Goal: Use online tool/utility: Utilize a website feature to perform a specific function

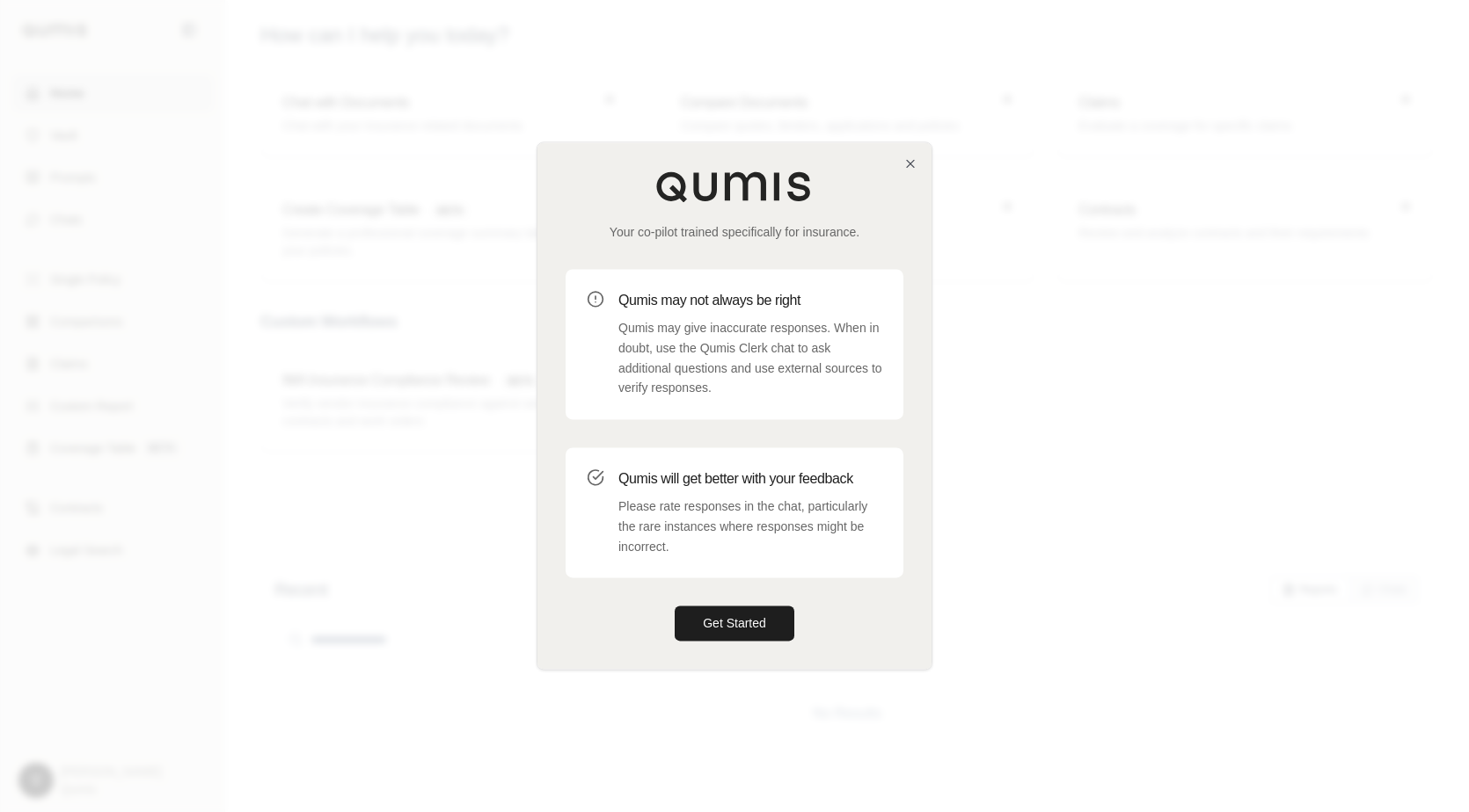
click at [917, 170] on div "Your co-pilot trained specifically for insurance. Qumis may not always be right…" at bounding box center [734, 406] width 394 height 527
click at [907, 156] on div "Your co-pilot trained specifically for insurance. Qumis may not always be right…" at bounding box center [734, 406] width 394 height 527
click at [923, 165] on div "Your co-pilot trained specifically for insurance. Qumis may not always be right…" at bounding box center [734, 406] width 394 height 527
click at [915, 164] on icon "button" at bounding box center [910, 164] width 14 height 14
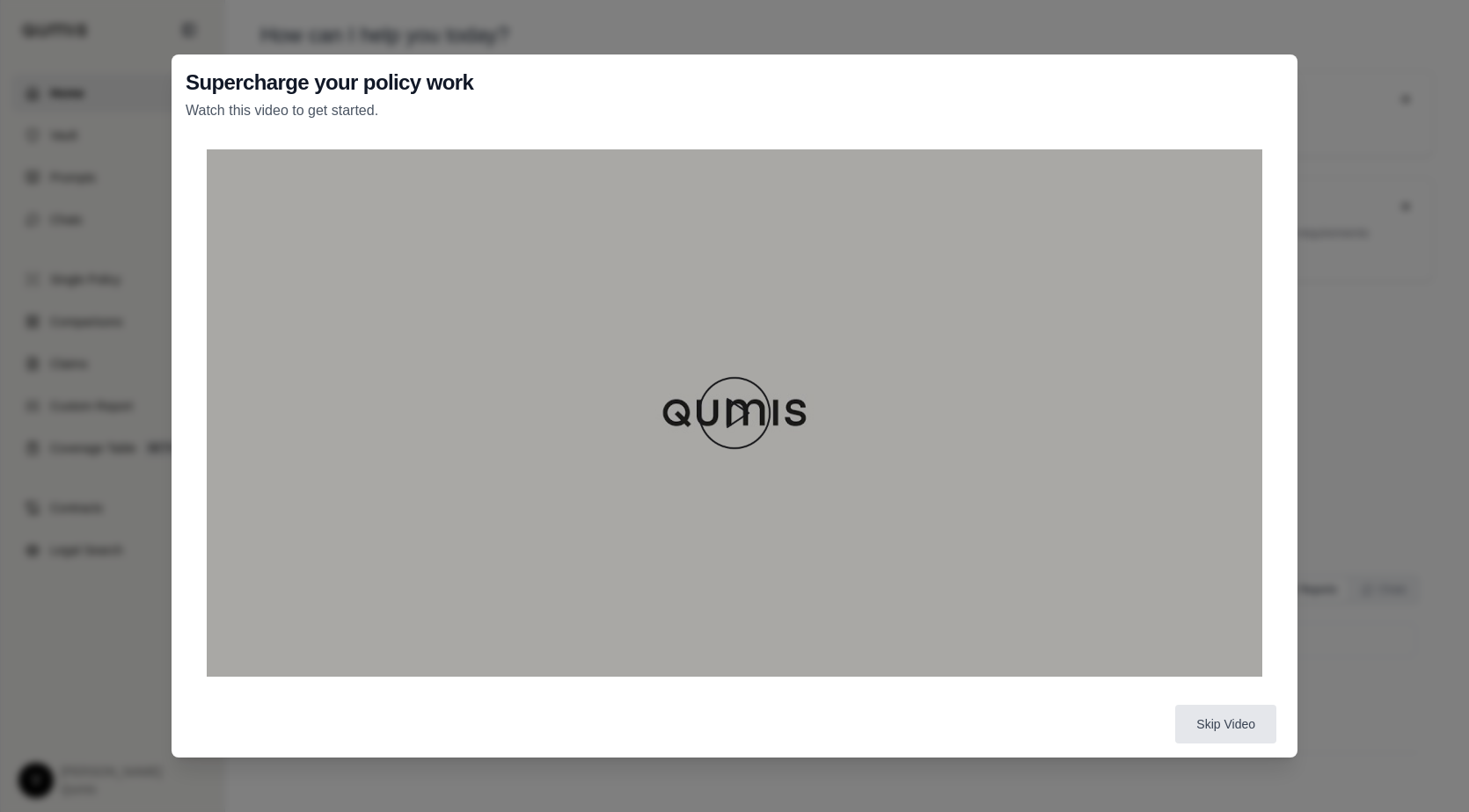
click at [738, 421] on img at bounding box center [735, 413] width 85 height 85
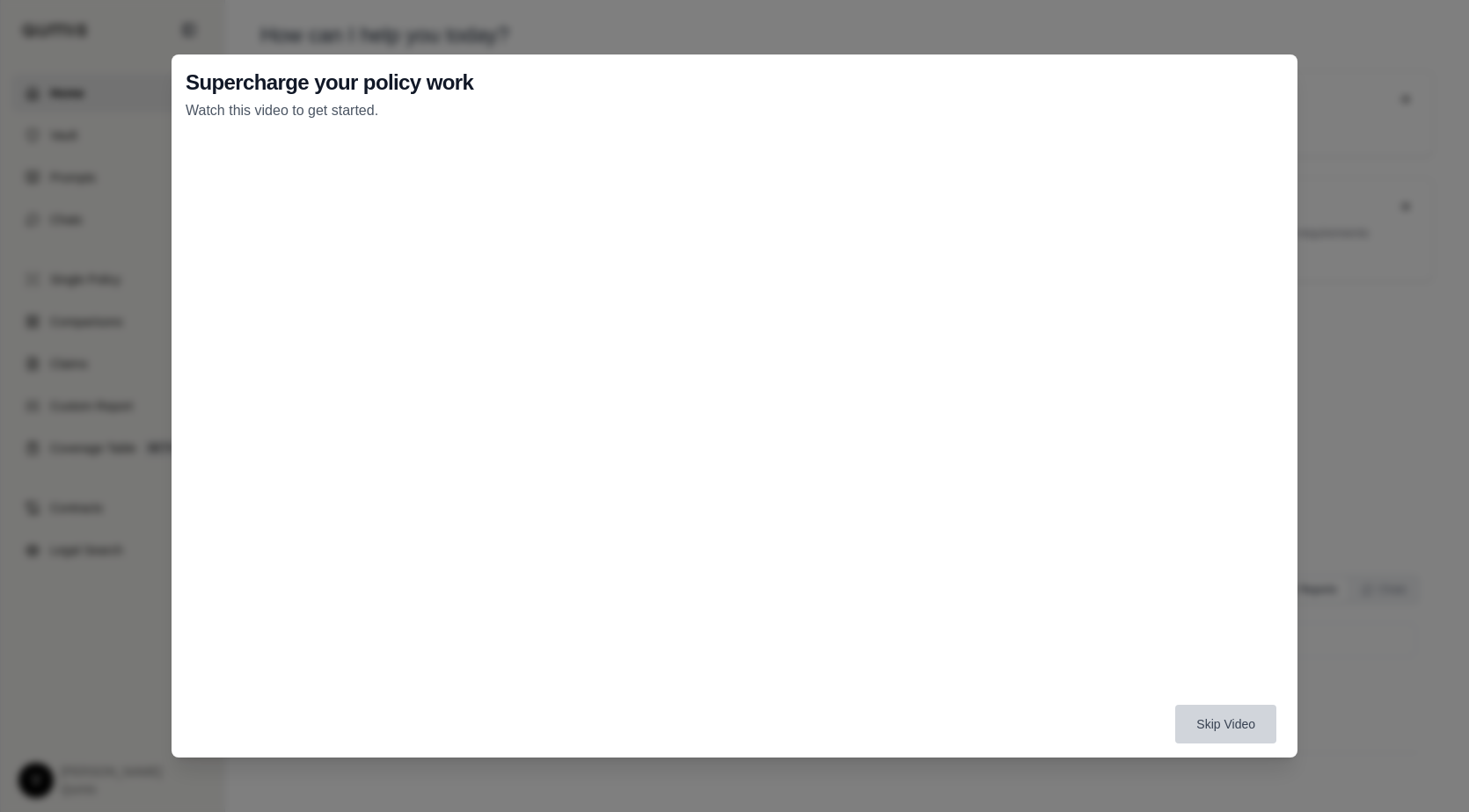
click at [1234, 727] on button "Skip Video" at bounding box center [1226, 725] width 101 height 39
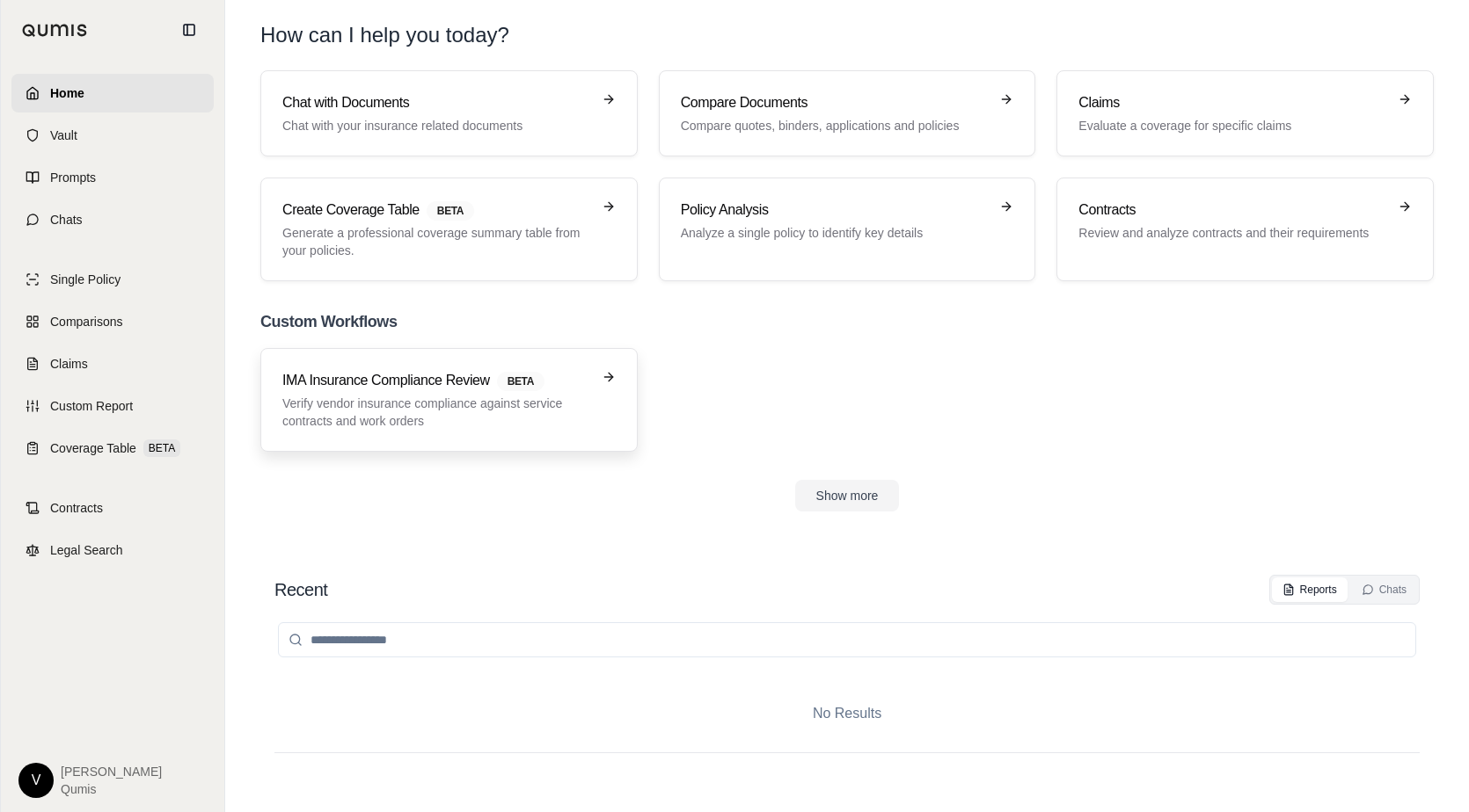
click at [469, 410] on p "Verify vendor insurance compliance against service contracts and work orders" at bounding box center [436, 412] width 308 height 35
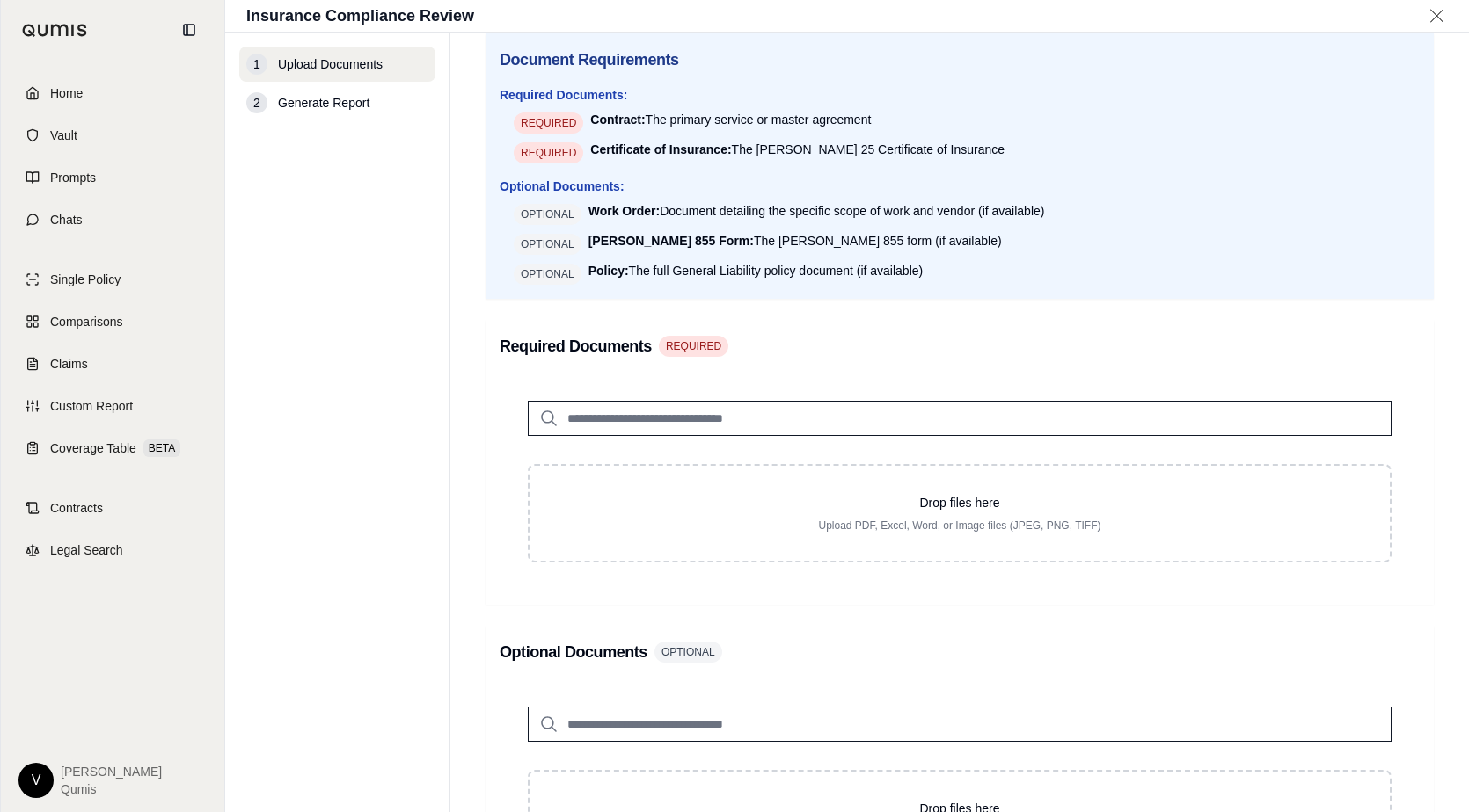
scroll to position [18, 0]
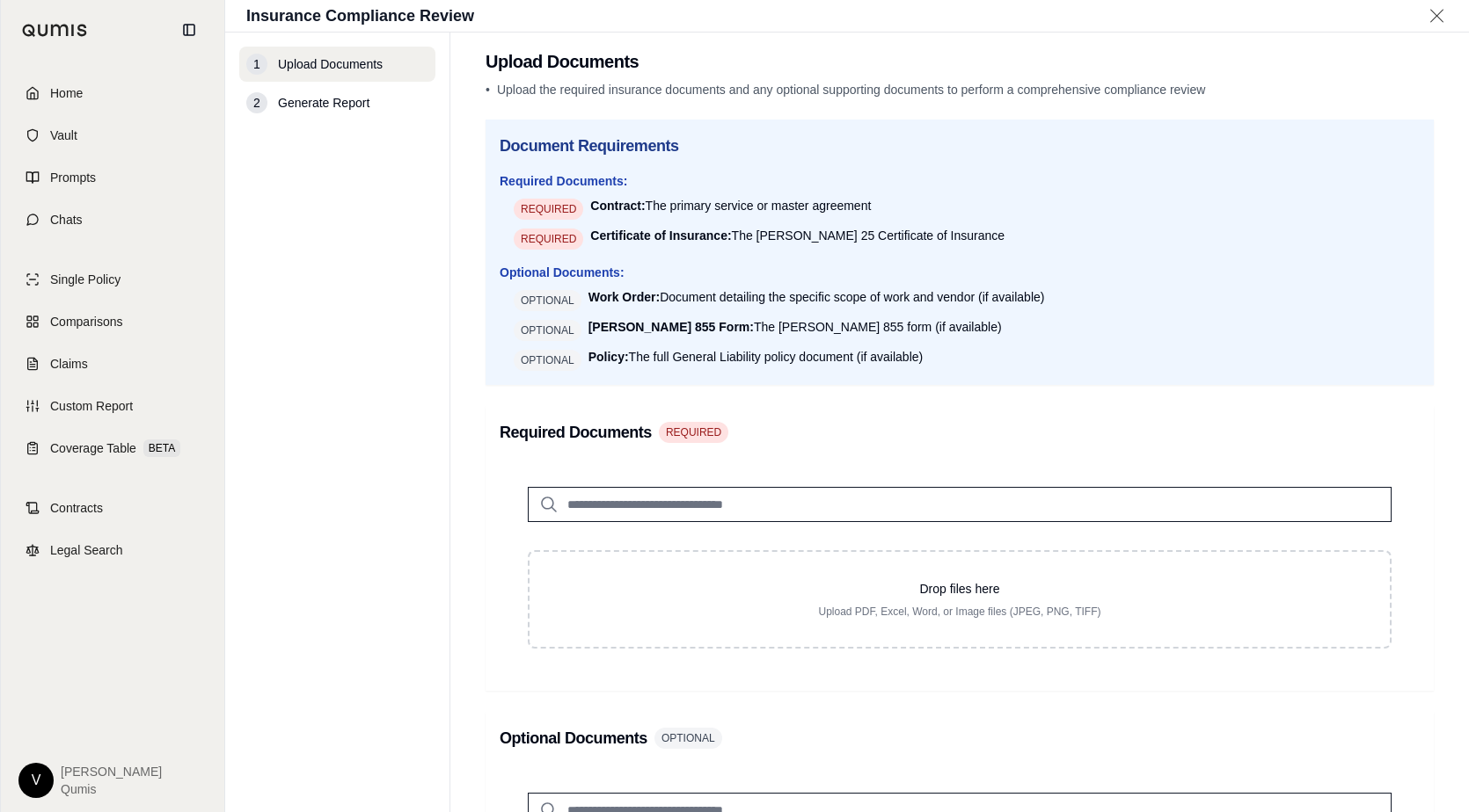
click at [375, 102] on div "2 Generate Report" at bounding box center [338, 103] width 197 height 35
click at [115, 441] on span "Coverage Table" at bounding box center [93, 448] width 86 height 18
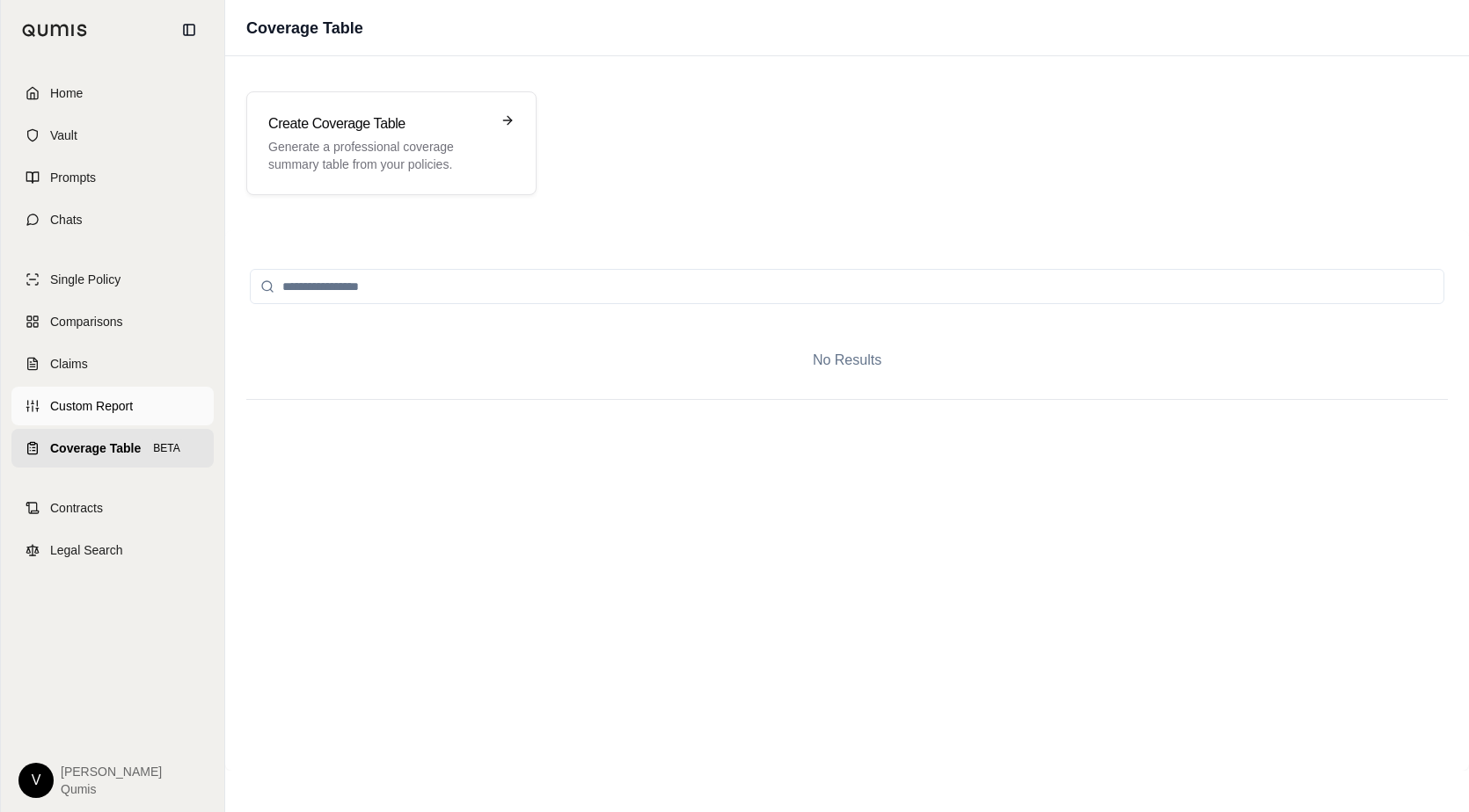
click at [99, 412] on span "Custom Report" at bounding box center [92, 406] width 83 height 18
